Goal: Task Accomplishment & Management: Manage account settings

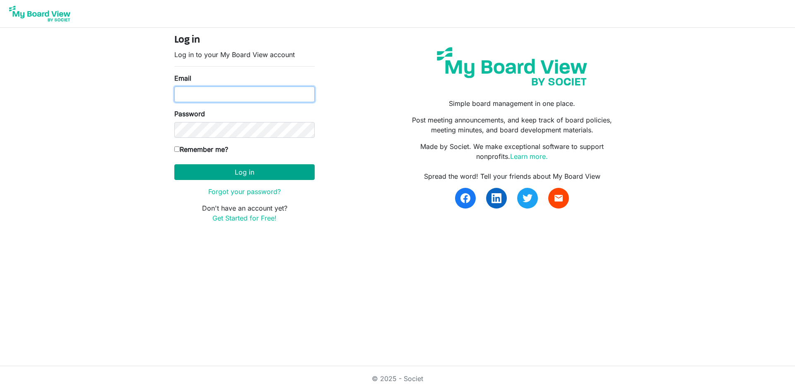
type input "treasurer@southsound.church"
click at [262, 172] on button "Log in" at bounding box center [244, 172] width 140 height 16
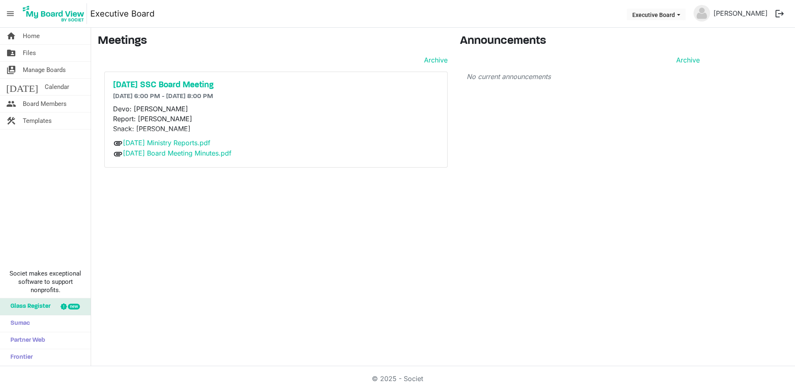
click at [780, 15] on button "logout" at bounding box center [779, 13] width 17 height 17
